Goal: Find specific page/section: Find specific page/section

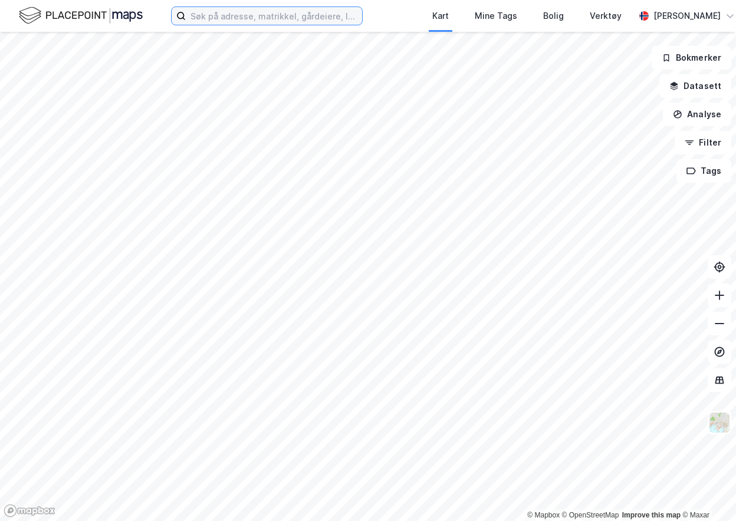
click at [271, 17] on input at bounding box center [274, 16] width 176 height 18
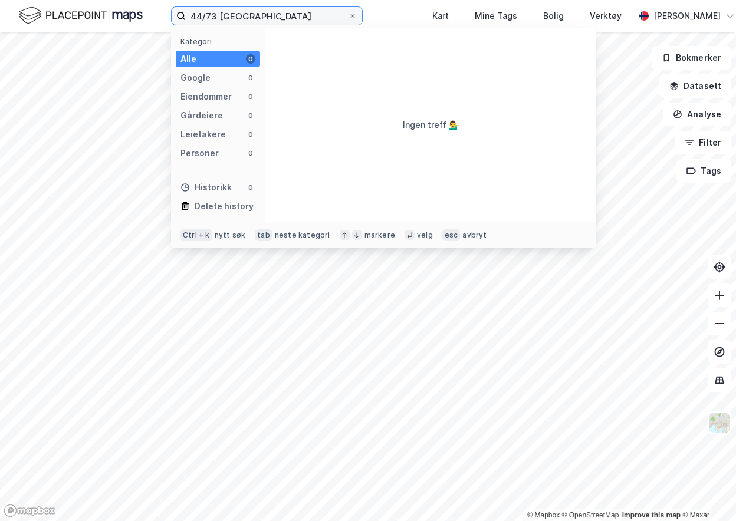
type input "44/73 [GEOGRAPHIC_DATA]"
drag, startPoint x: 276, startPoint y: 16, endPoint x: 192, endPoint y: 16, distance: 84.3
click at [192, 16] on input "44/73 [GEOGRAPHIC_DATA]" at bounding box center [267, 16] width 162 height 18
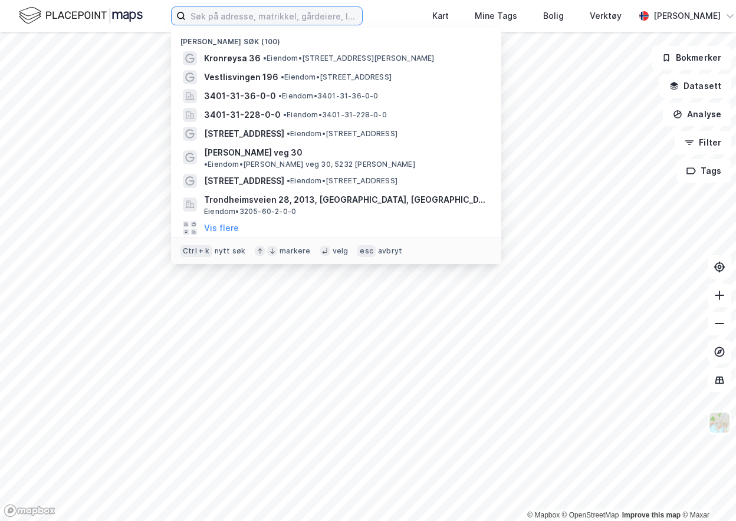
click at [229, 21] on input at bounding box center [274, 16] width 176 height 18
click at [288, 15] on input at bounding box center [274, 16] width 176 height 18
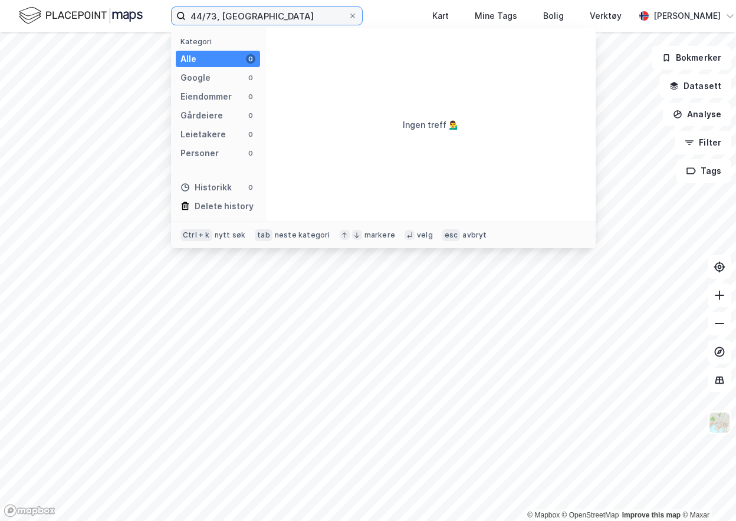
click at [275, 13] on input "44/73, [GEOGRAPHIC_DATA]" at bounding box center [267, 16] width 162 height 18
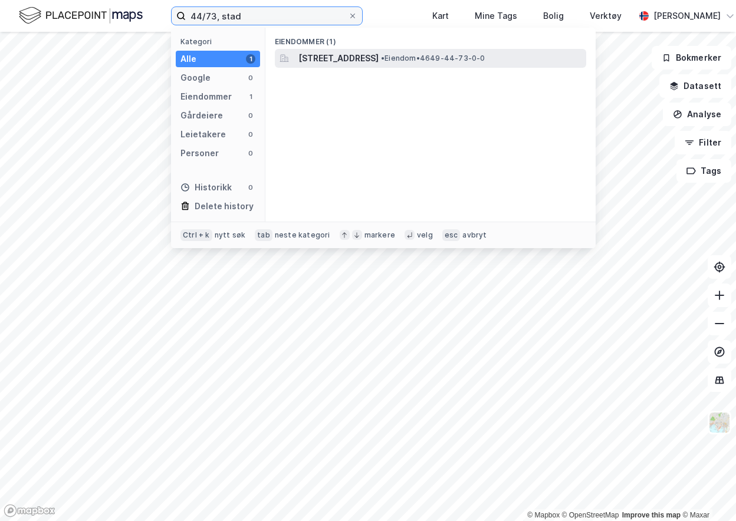
type input "44/73, stad"
click at [375, 55] on span "[STREET_ADDRESS]" at bounding box center [338, 58] width 80 height 14
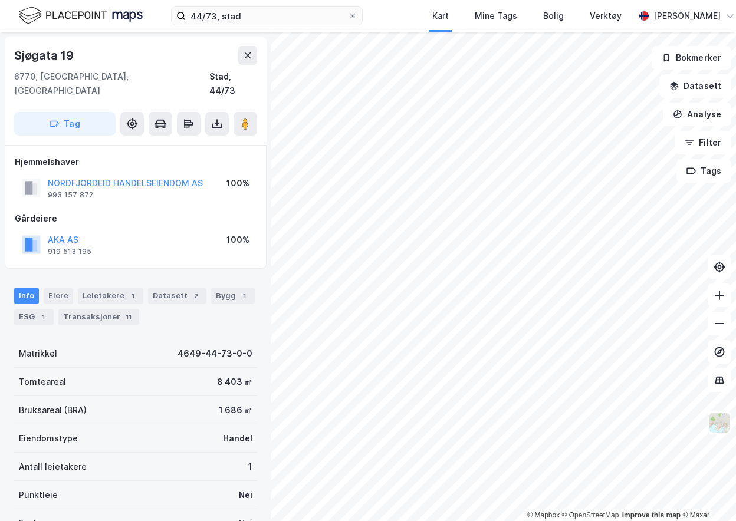
click at [147, 453] on div "Antall leietakere 1" at bounding box center [135, 467] width 243 height 28
